Goal: Information Seeking & Learning: Learn about a topic

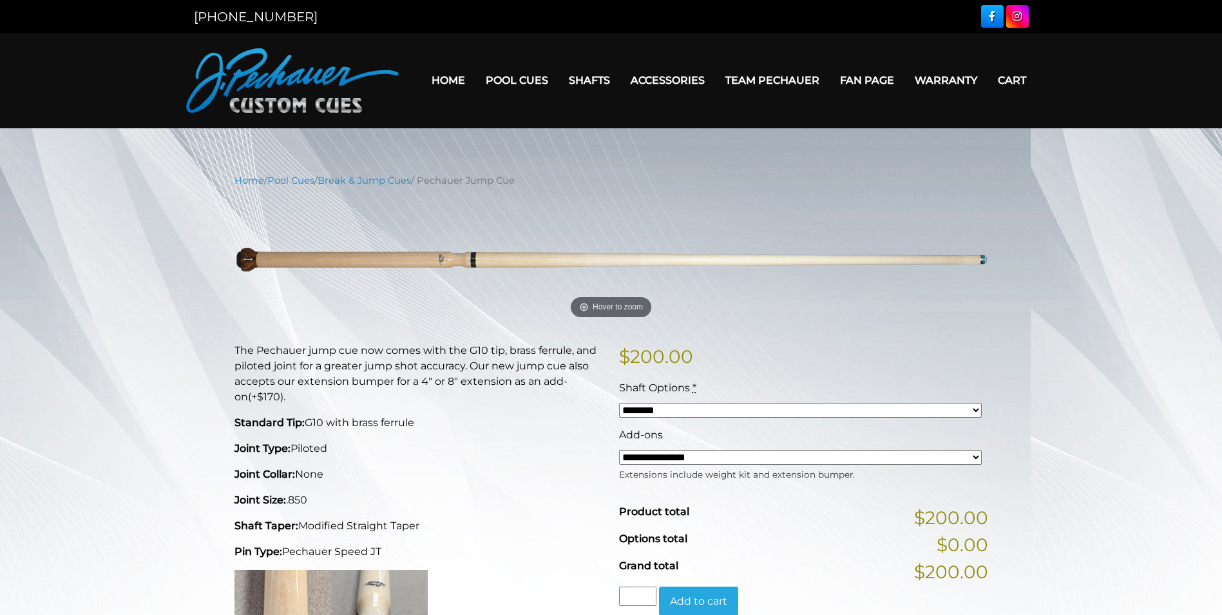
click at [887, 409] on select "******** ******** ********" at bounding box center [800, 410] width 363 height 15
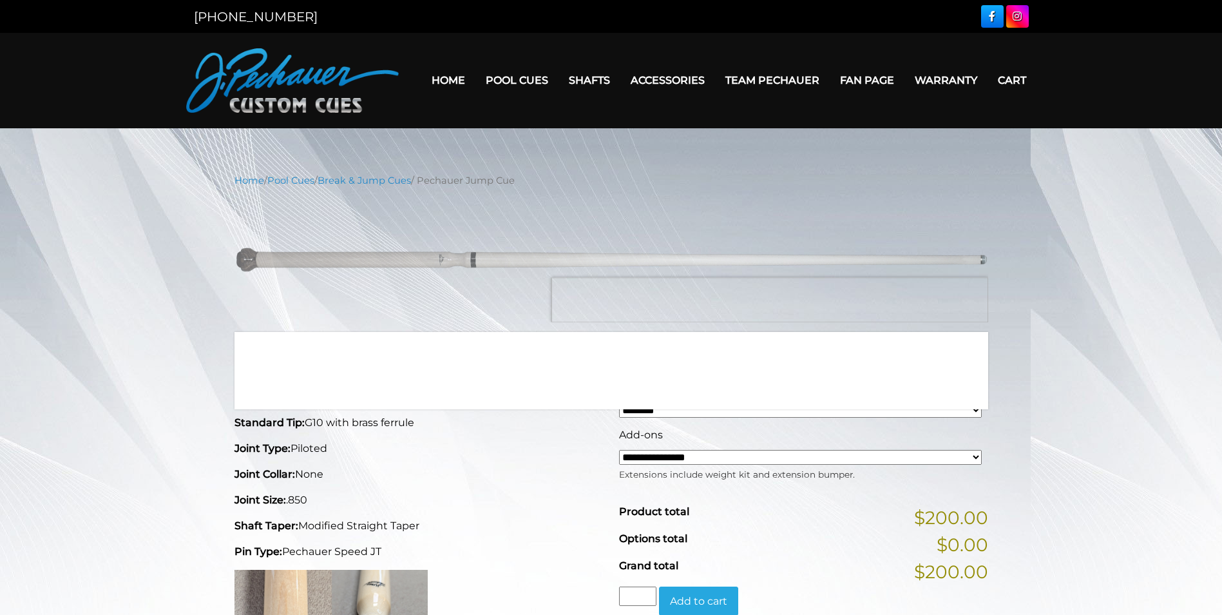
click at [883, 300] on img at bounding box center [612, 260] width 754 height 126
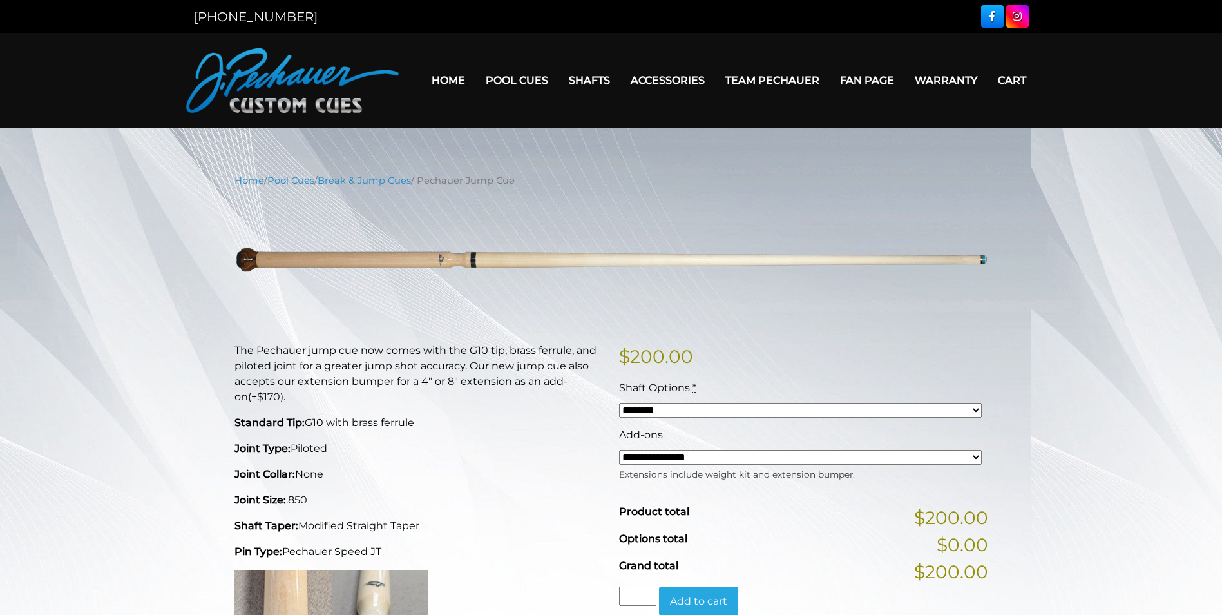
click at [733, 460] on select "**********" at bounding box center [800, 457] width 363 height 15
click at [1122, 350] on div "**********" at bounding box center [611, 614] width 1222 height 882
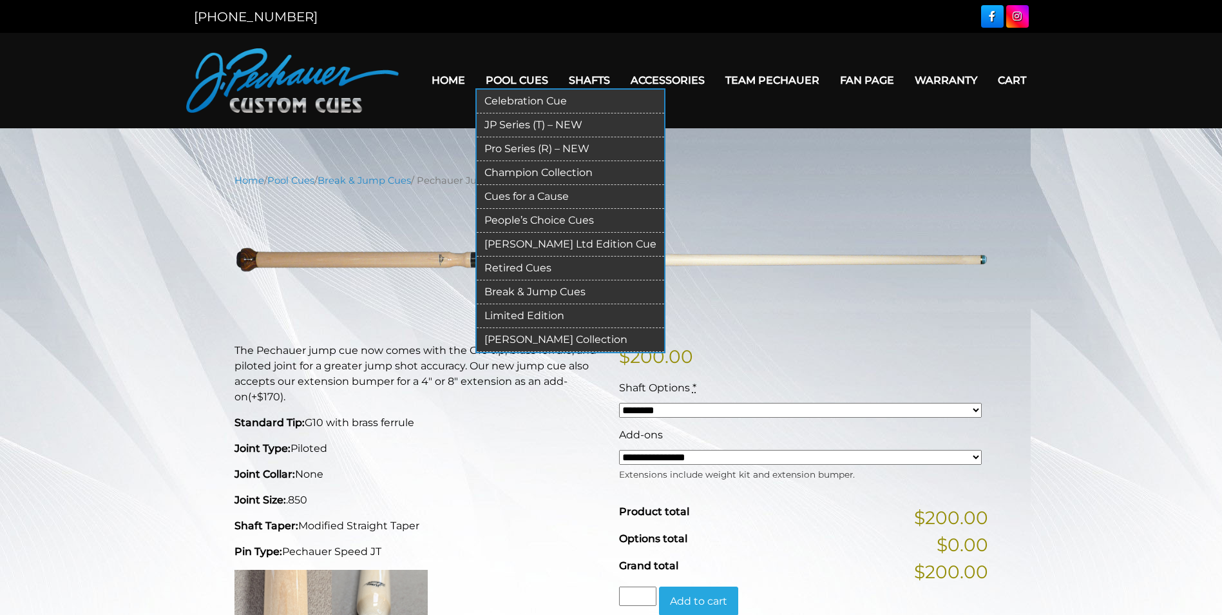
click at [550, 218] on link "People’s Choice Cues" at bounding box center [571, 221] width 188 height 24
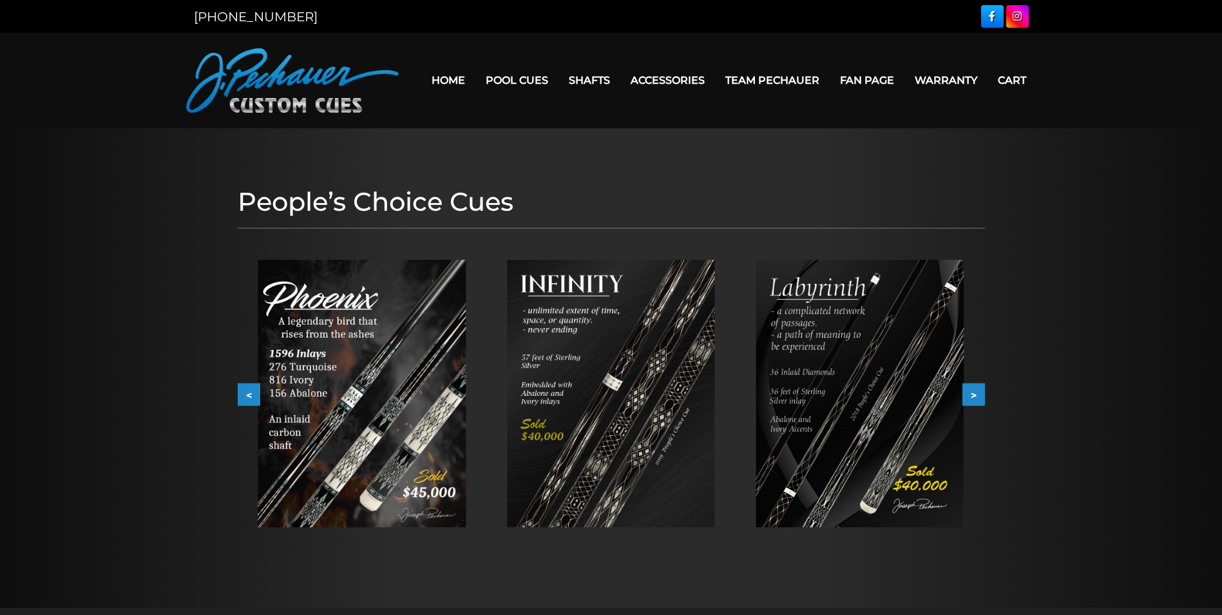
click at [980, 397] on button ">" at bounding box center [974, 394] width 23 height 23
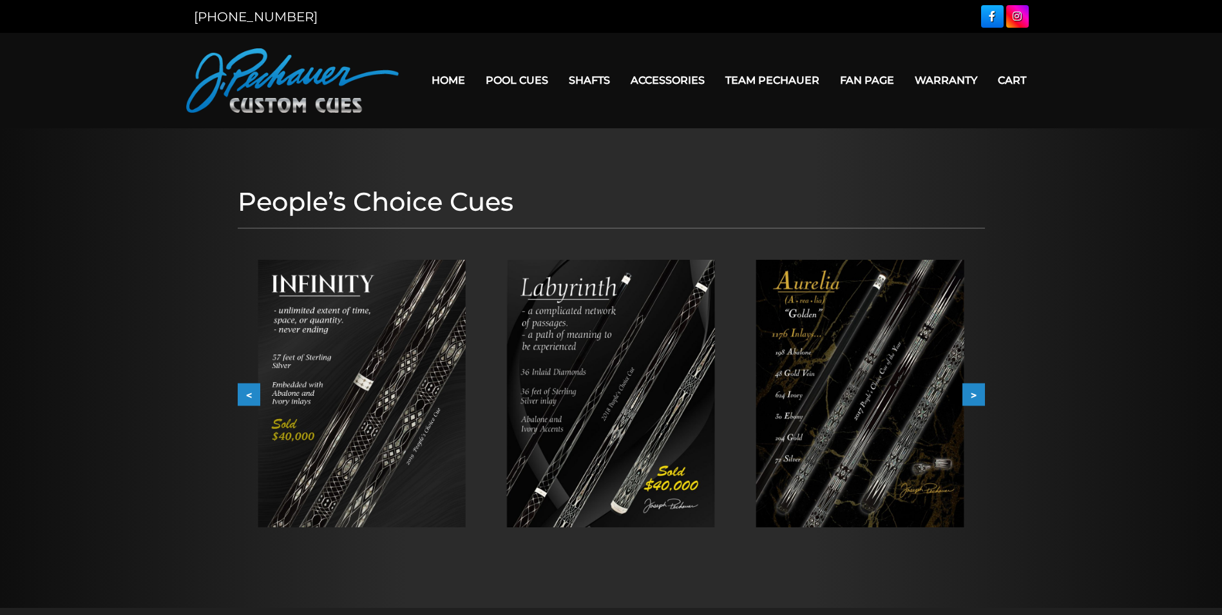
click at [980, 397] on button ">" at bounding box center [974, 394] width 23 height 23
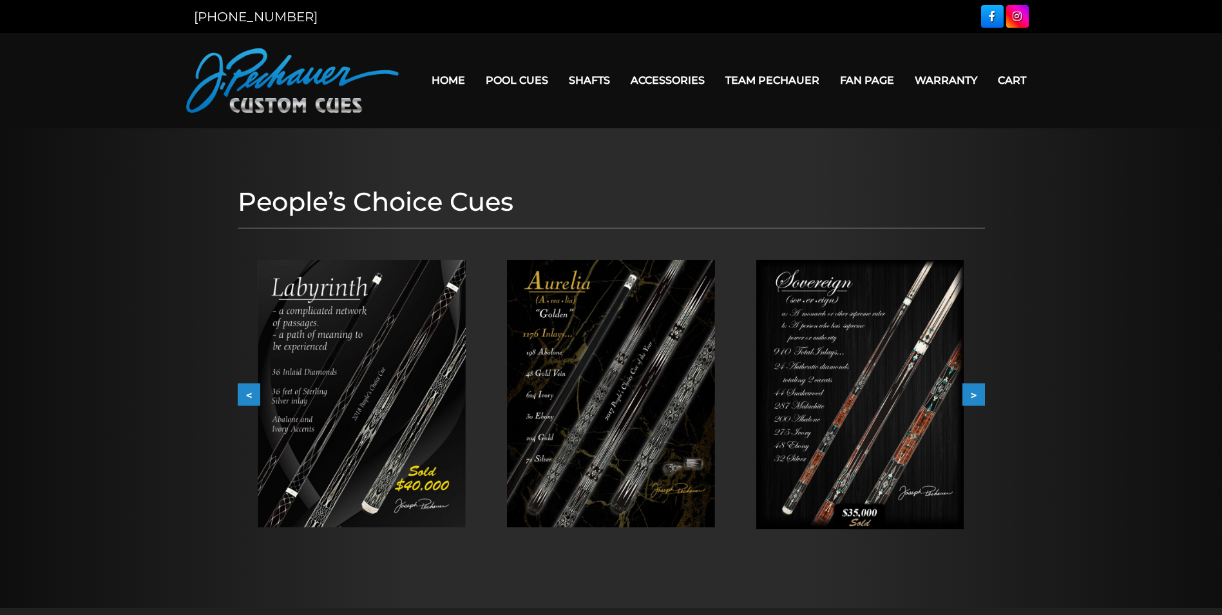
click at [980, 397] on button ">" at bounding box center [974, 394] width 23 height 23
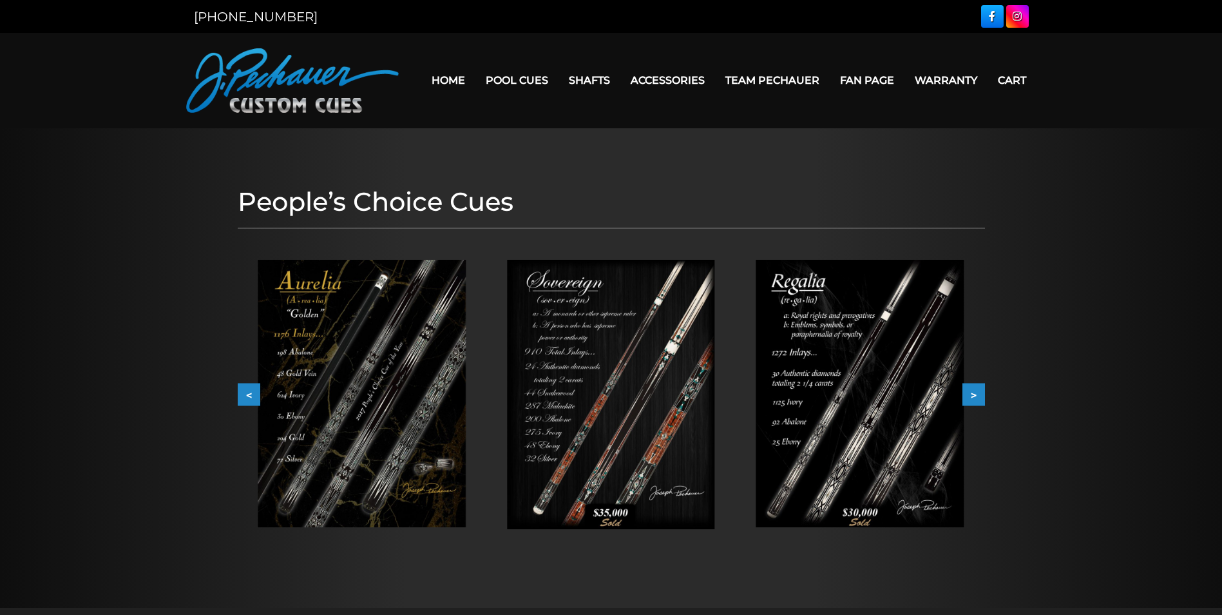
click at [980, 397] on button ">" at bounding box center [974, 394] width 23 height 23
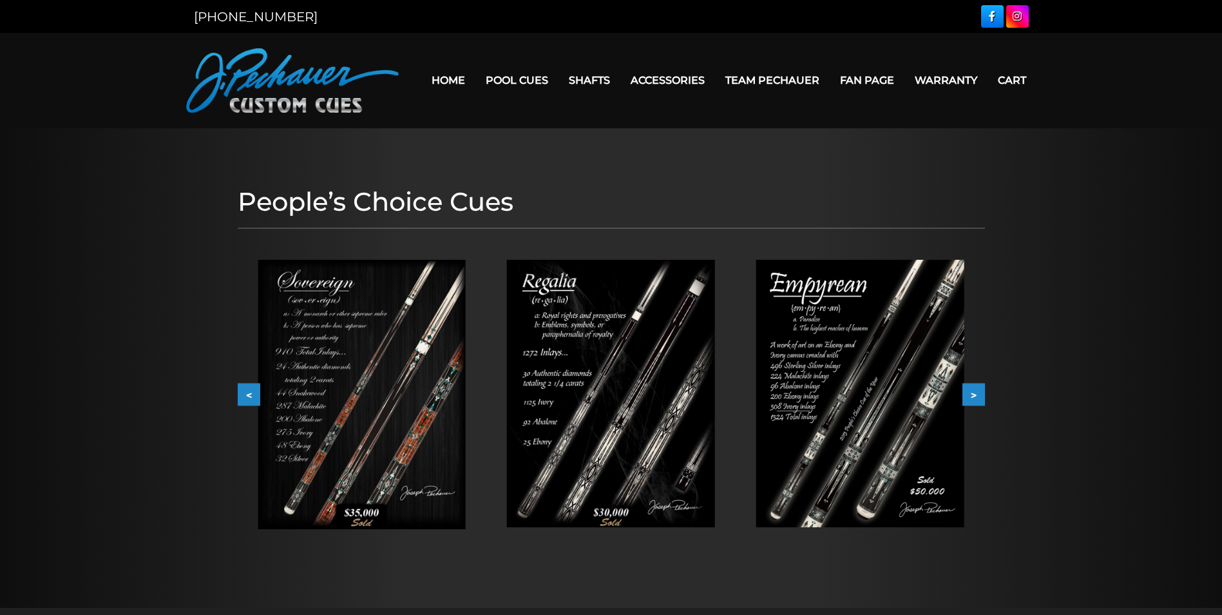
click at [980, 397] on button ">" at bounding box center [974, 394] width 23 height 23
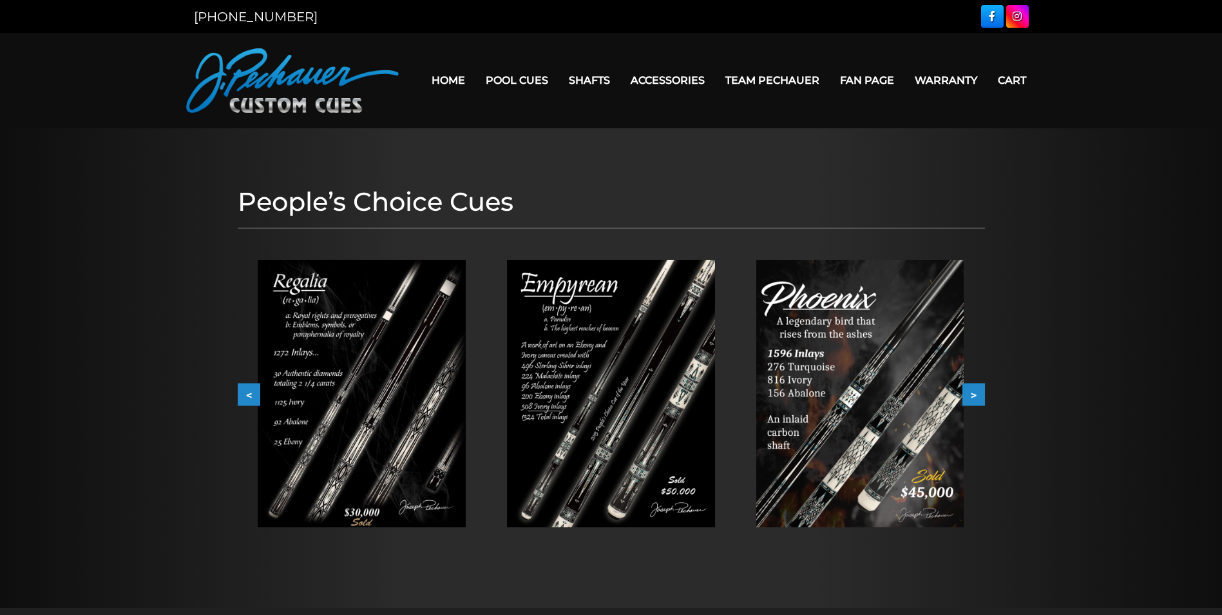
click at [980, 397] on button ">" at bounding box center [974, 394] width 23 height 23
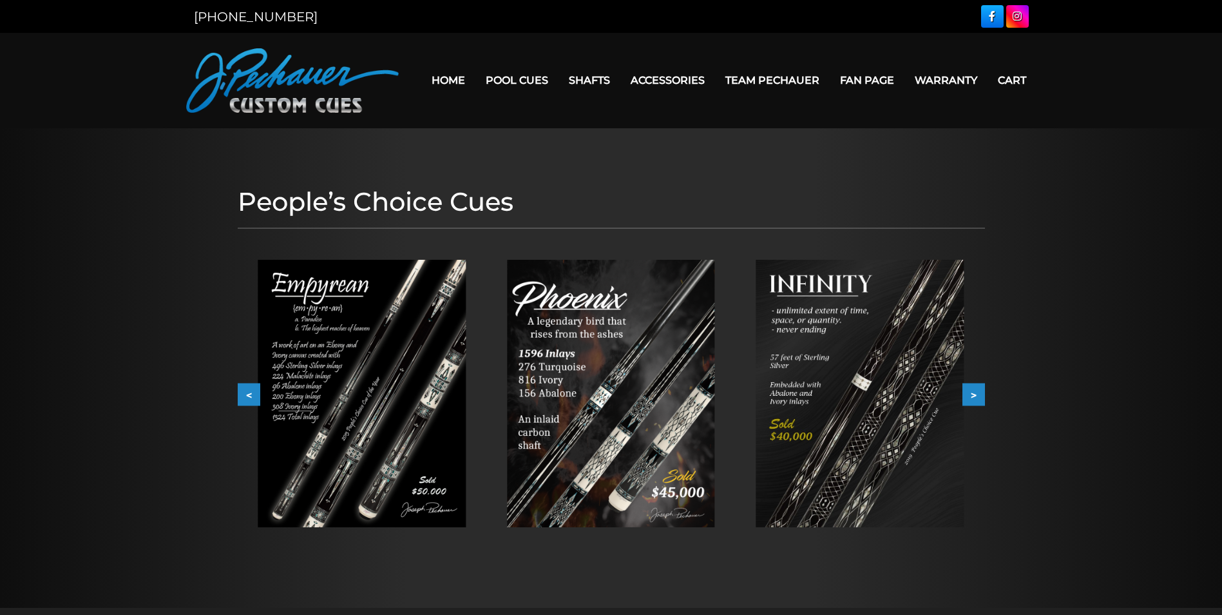
click at [980, 397] on button ">" at bounding box center [974, 394] width 23 height 23
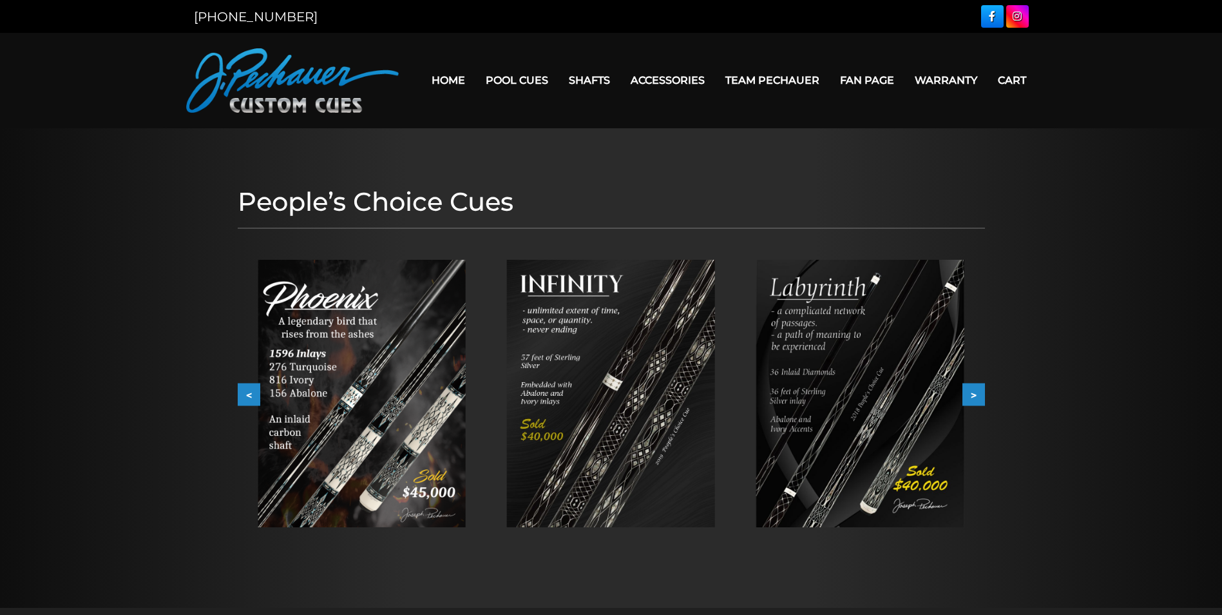
click at [980, 397] on button ">" at bounding box center [974, 394] width 23 height 23
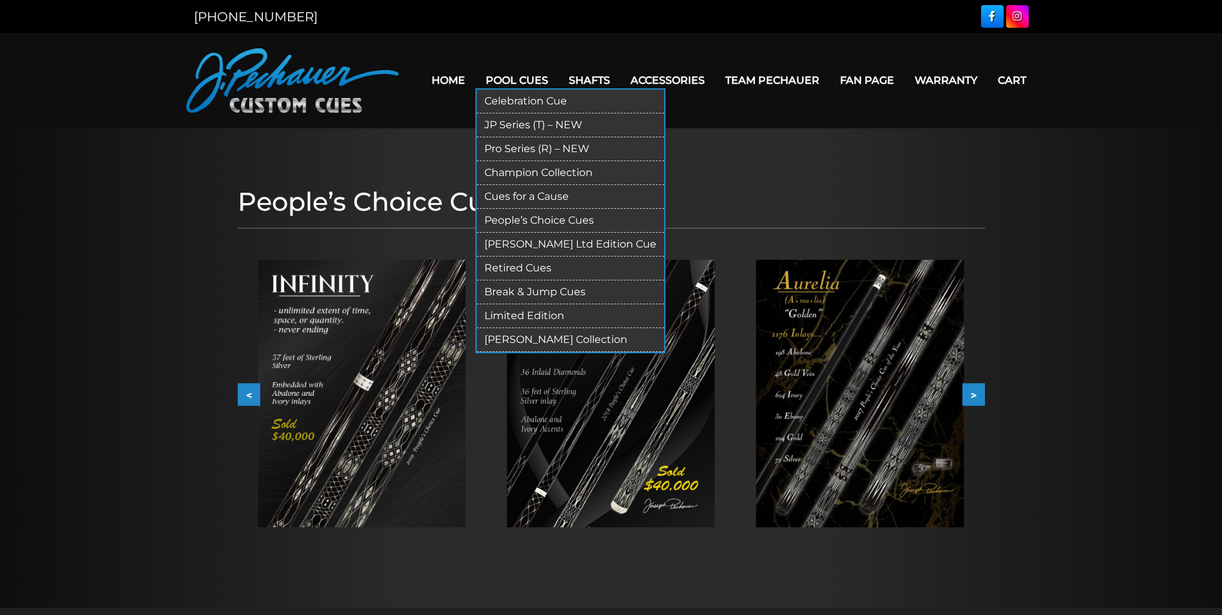
click at [514, 126] on link "JP Series (T) – NEW" at bounding box center [571, 125] width 188 height 24
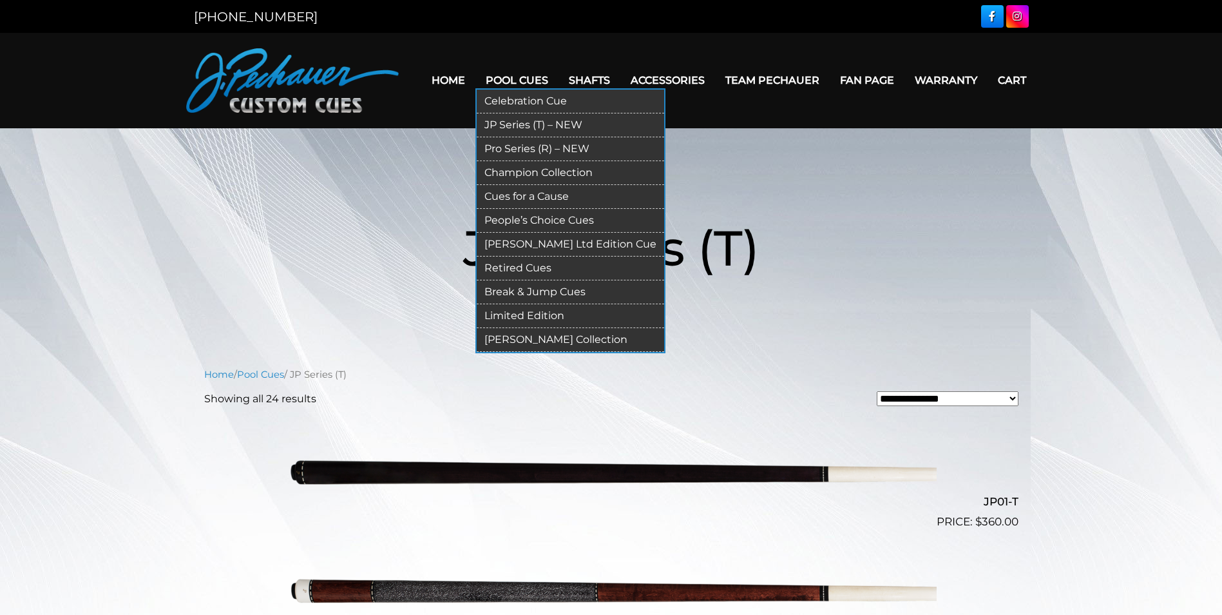
click at [528, 145] on link "Pro Series (R) – NEW" at bounding box center [571, 149] width 188 height 24
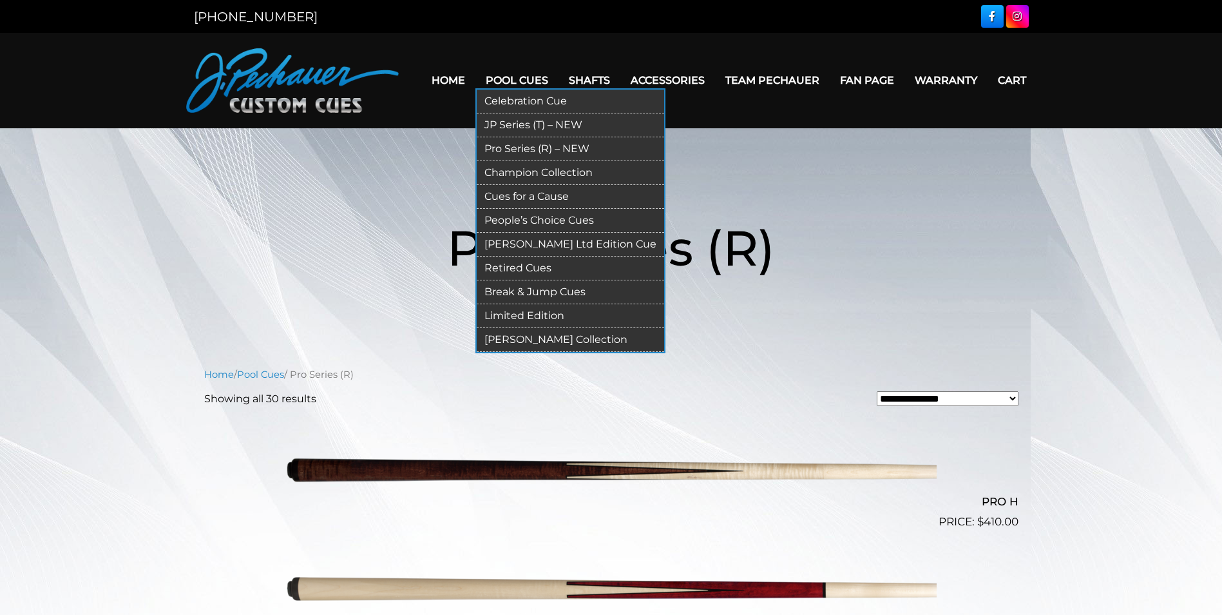
click at [542, 175] on link "Champion Collection" at bounding box center [571, 173] width 188 height 24
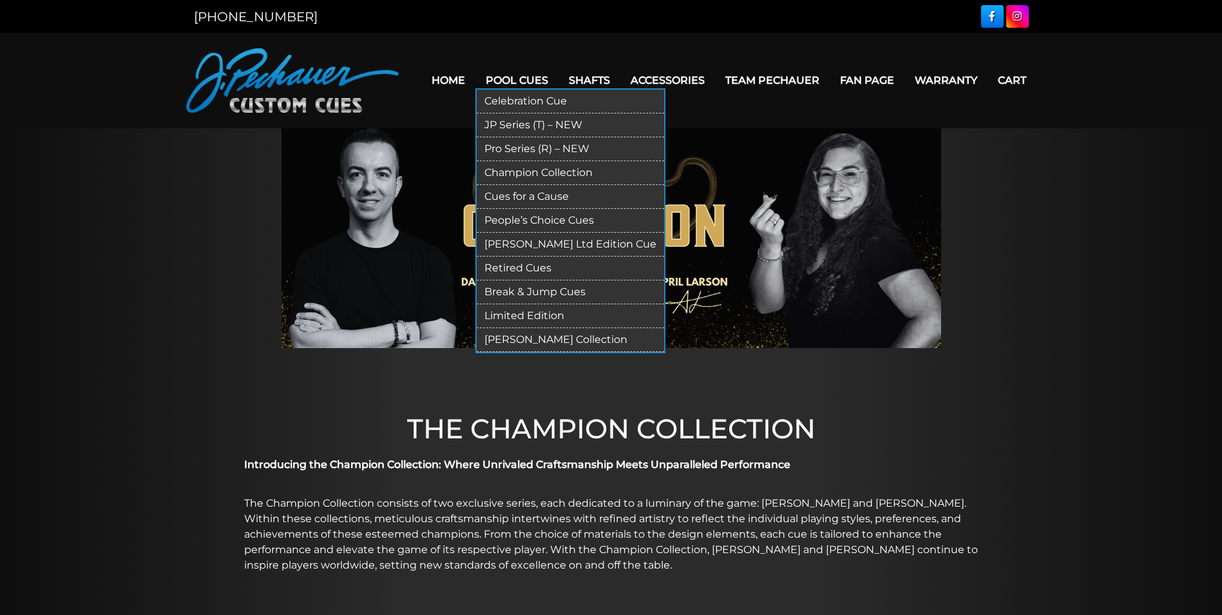
click at [530, 199] on link "Cues for a Cause" at bounding box center [571, 197] width 188 height 24
click at [546, 224] on link "People’s Choice Cues" at bounding box center [571, 221] width 188 height 24
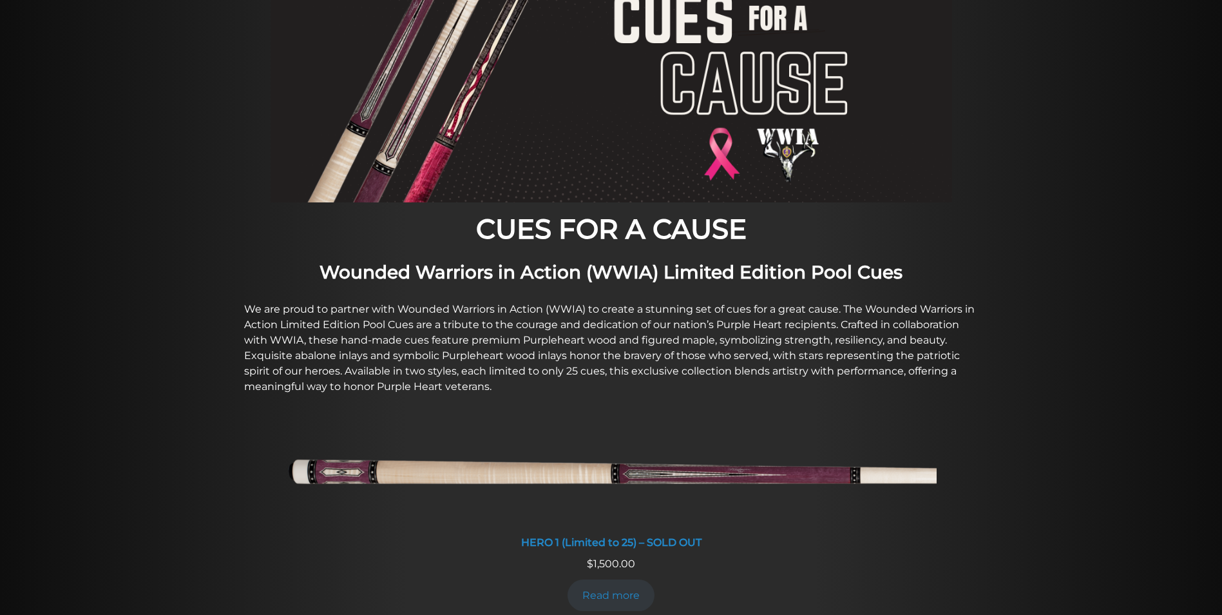
scroll to position [195, 0]
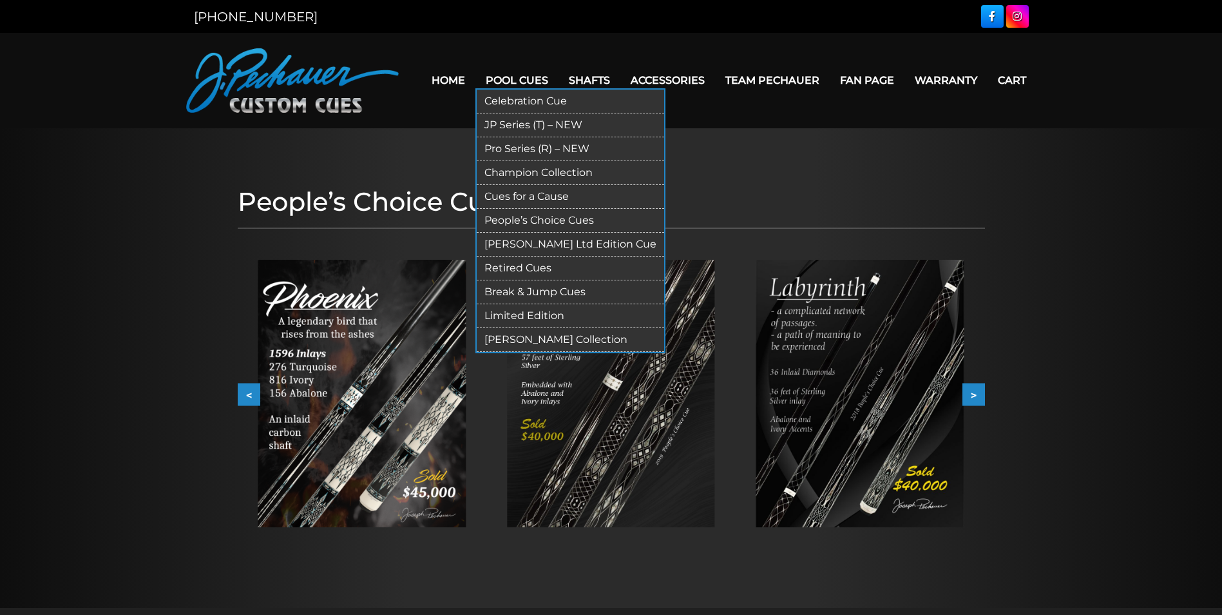
click at [527, 270] on link "Retired Cues" at bounding box center [571, 268] width 188 height 24
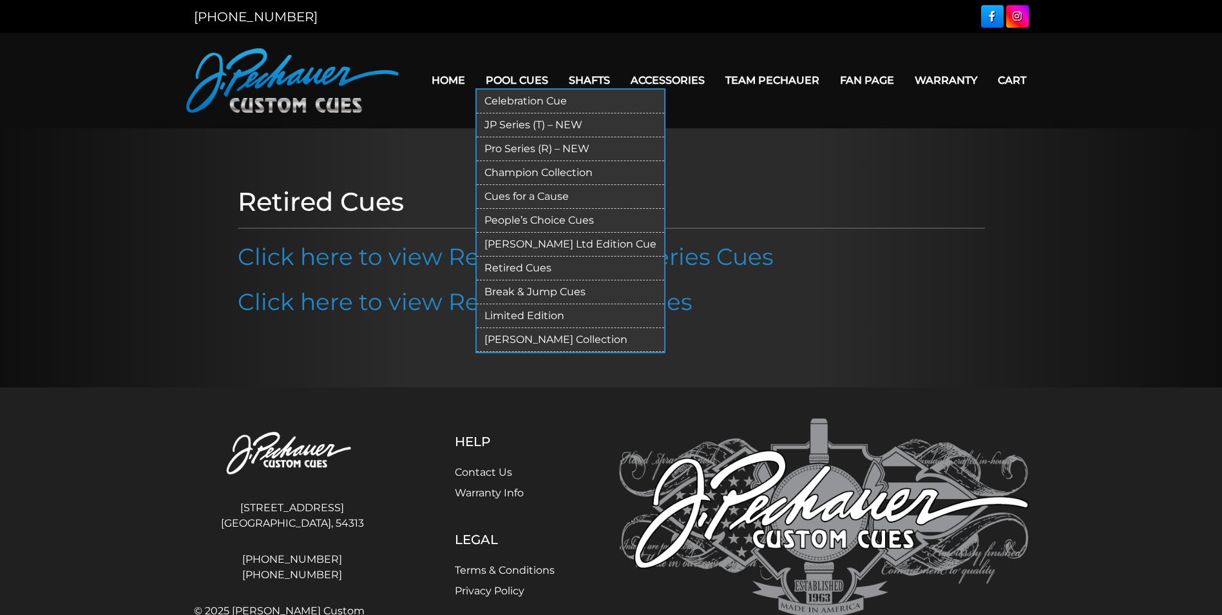
click at [550, 316] on link "Limited Edition" at bounding box center [571, 316] width 188 height 24
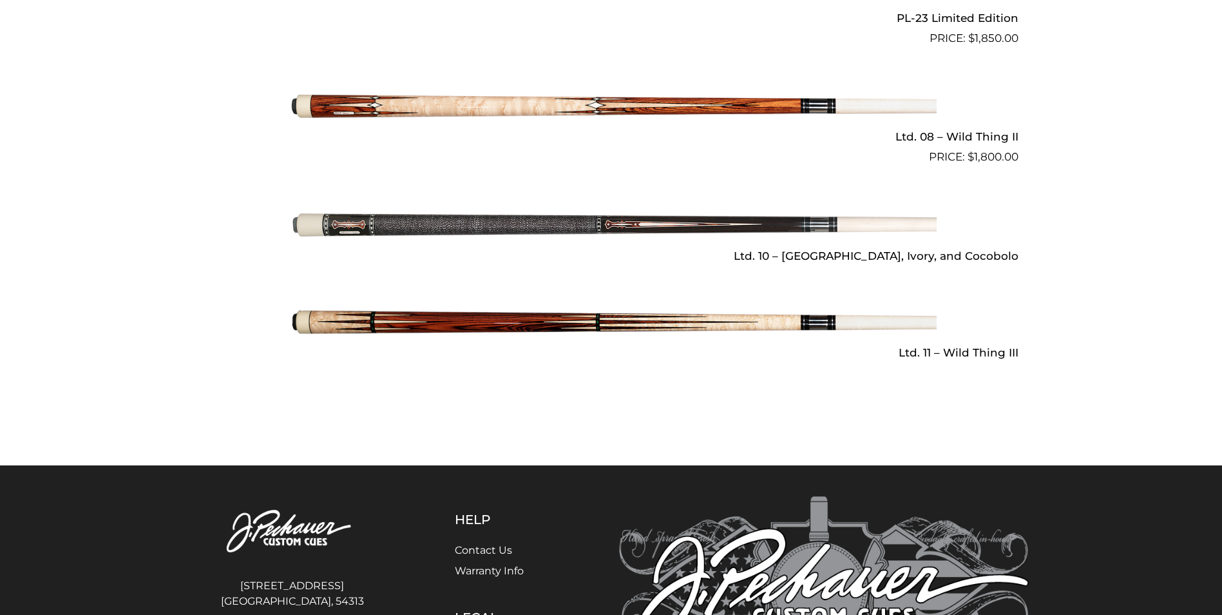
scroll to position [1951, 0]
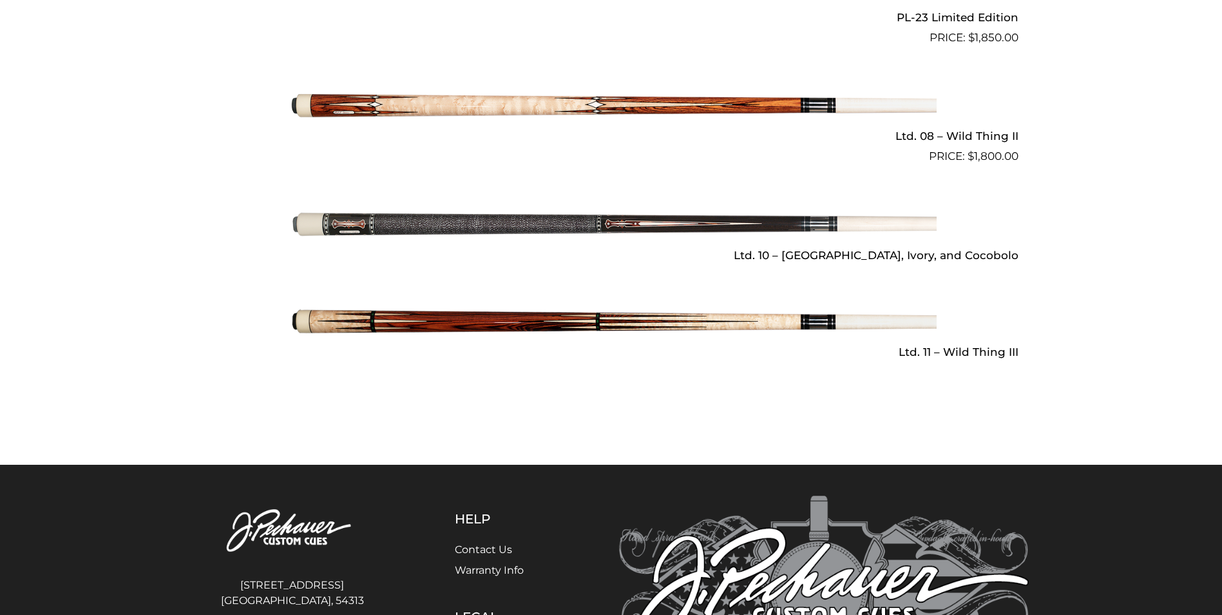
click at [440, 211] on img at bounding box center [611, 224] width 651 height 108
